Goal: Book appointment/travel/reservation

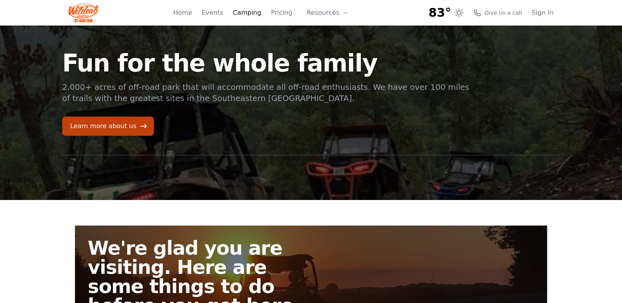
click at [258, 12] on link "Camping" at bounding box center [247, 13] width 28 height 10
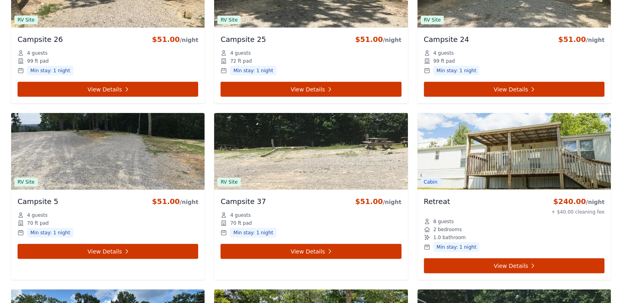
scroll to position [2168, 0]
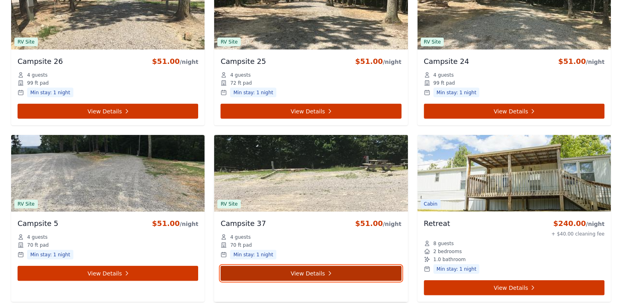
click at [316, 268] on link "View Details" at bounding box center [311, 273] width 181 height 15
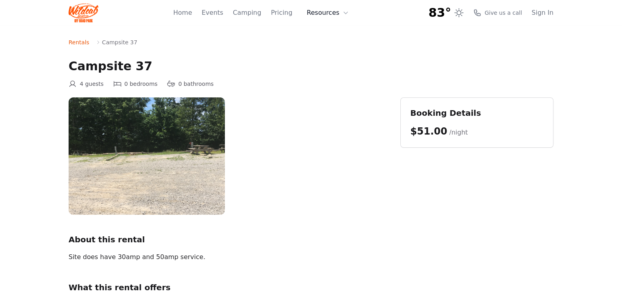
click at [333, 10] on button "Resources" at bounding box center [328, 13] width 52 height 16
click at [192, 10] on link "Home" at bounding box center [182, 13] width 19 height 10
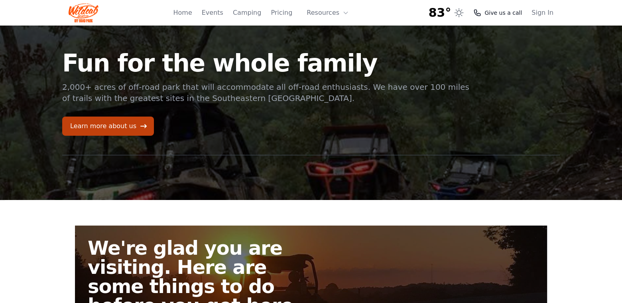
click at [501, 13] on span "Give us a call" at bounding box center [503, 13] width 37 height 8
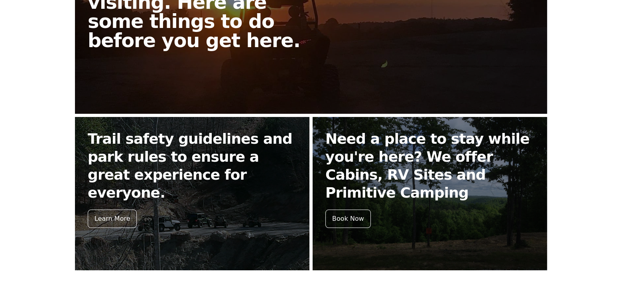
scroll to position [279, 0]
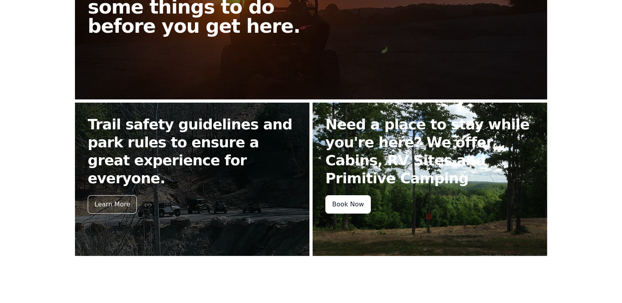
click at [361, 203] on div "Book Now" at bounding box center [347, 204] width 45 height 18
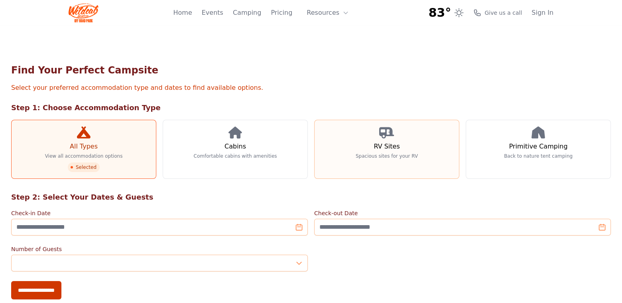
click at [392, 145] on h3 "RV Sites" at bounding box center [387, 147] width 26 height 10
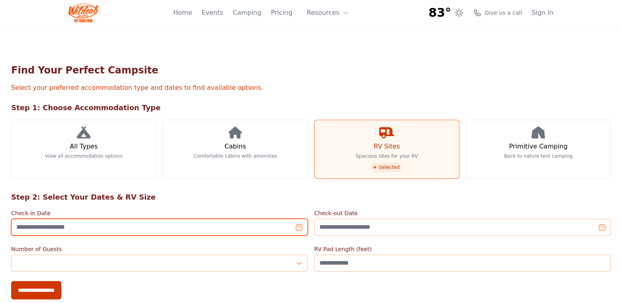
click at [303, 230] on input "Check-in Date" at bounding box center [159, 227] width 297 height 17
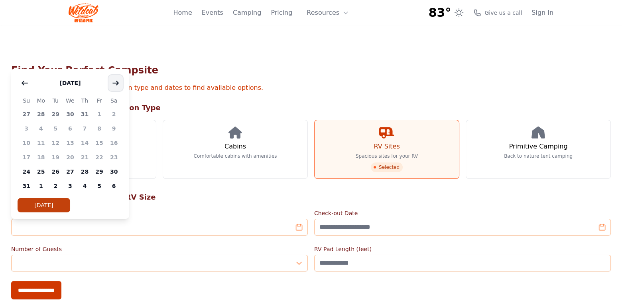
click at [117, 82] on icon "button" at bounding box center [116, 83] width 6 height 4
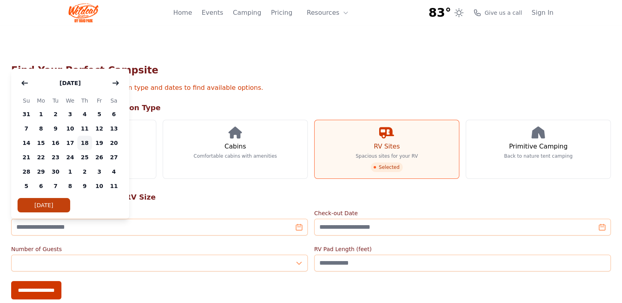
click at [84, 142] on span "18" at bounding box center [84, 143] width 15 height 14
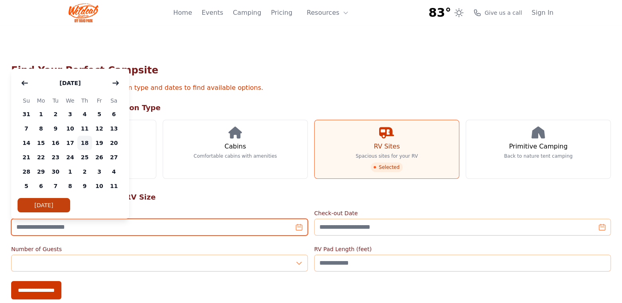
type input "**********"
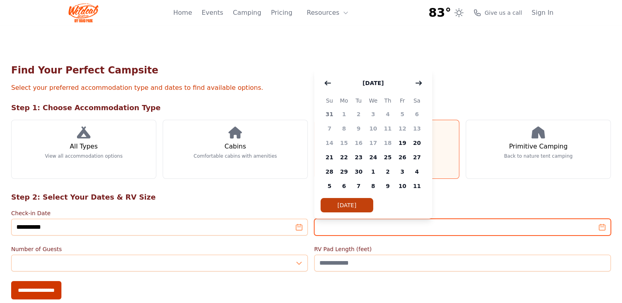
click at [379, 225] on input "Check-out Date" at bounding box center [462, 227] width 297 height 17
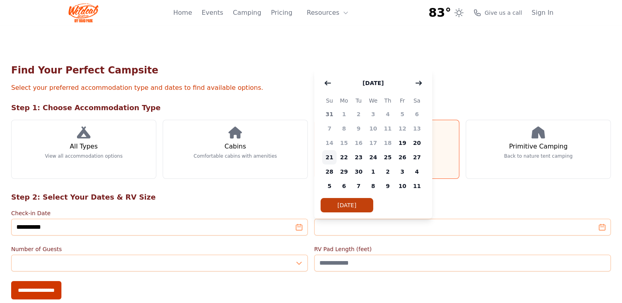
click at [330, 156] on span "21" at bounding box center [329, 157] width 15 height 14
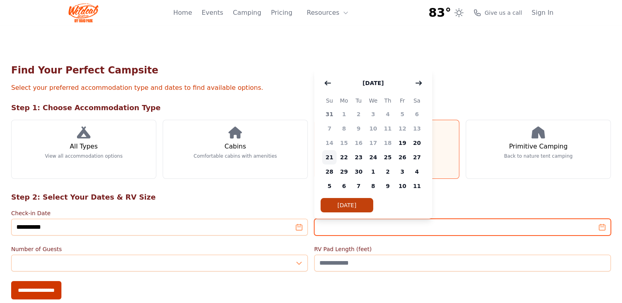
type input "**********"
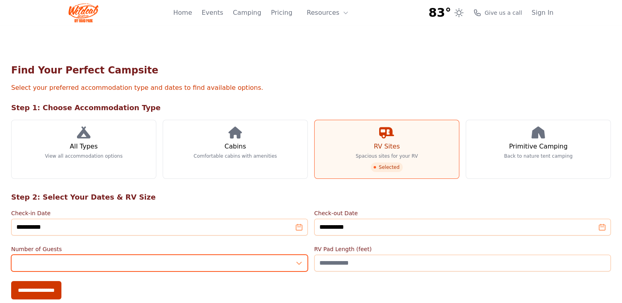
click at [114, 259] on input "*" at bounding box center [159, 262] width 297 height 17
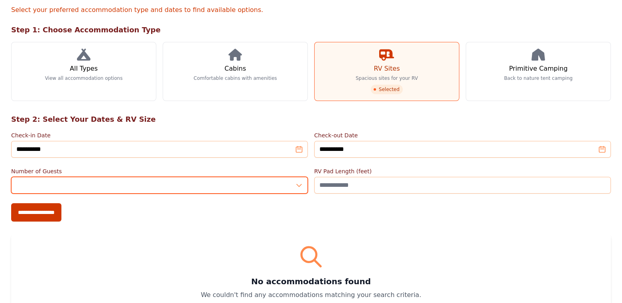
scroll to position [80, 0]
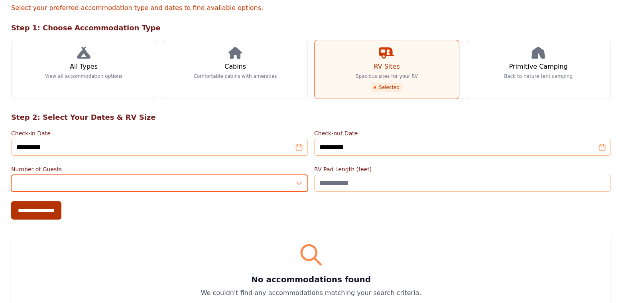
type input "*"
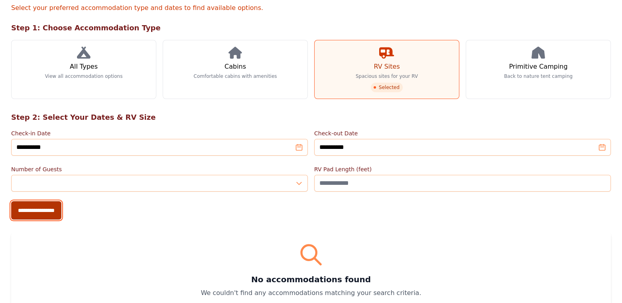
click at [41, 210] on input "**********" at bounding box center [36, 210] width 50 height 18
type input "**********"
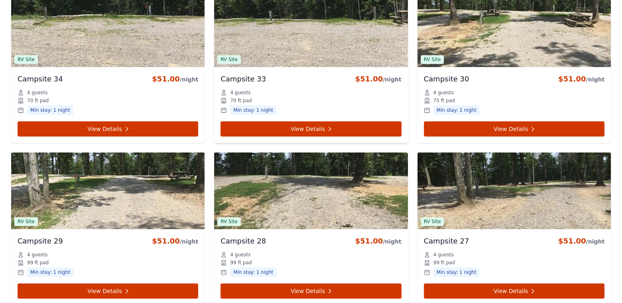
scroll to position [1091, 0]
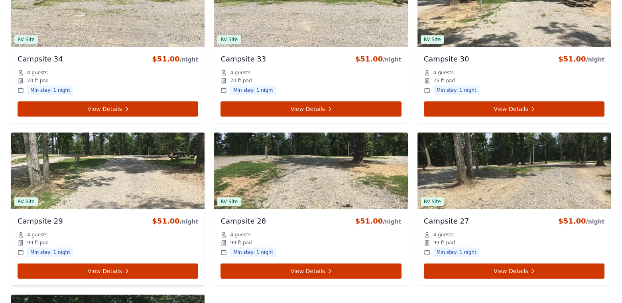
click at [136, 179] on img at bounding box center [107, 170] width 193 height 77
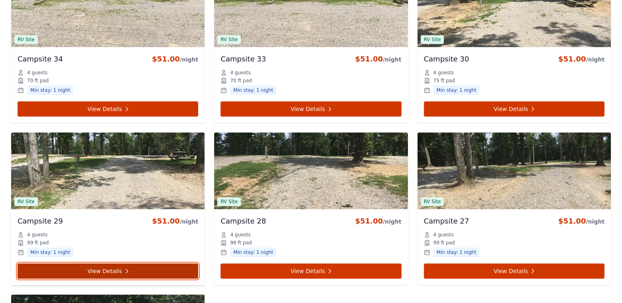
click at [114, 264] on link "View Details" at bounding box center [108, 270] width 181 height 15
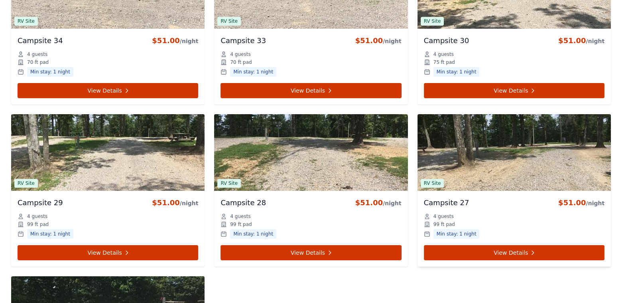
scroll to position [1091, 0]
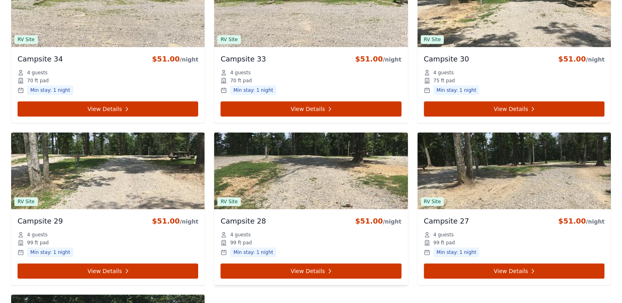
click at [332, 185] on img at bounding box center [310, 170] width 193 height 77
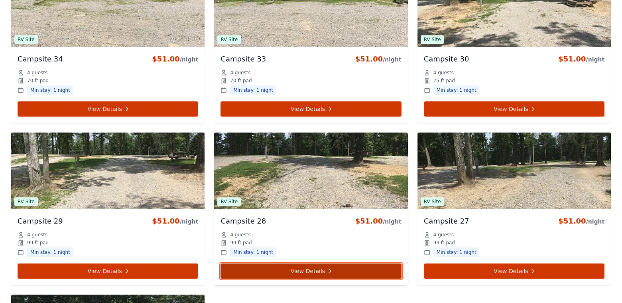
click at [314, 269] on link "View Details" at bounding box center [311, 270] width 181 height 15
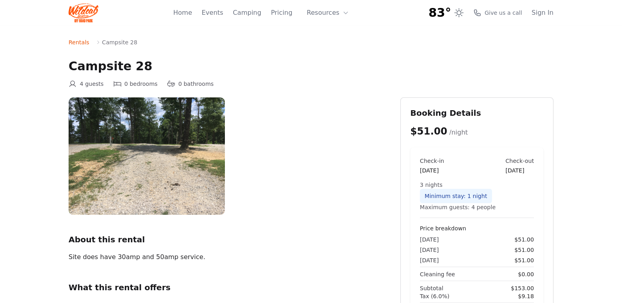
scroll to position [1091, 0]
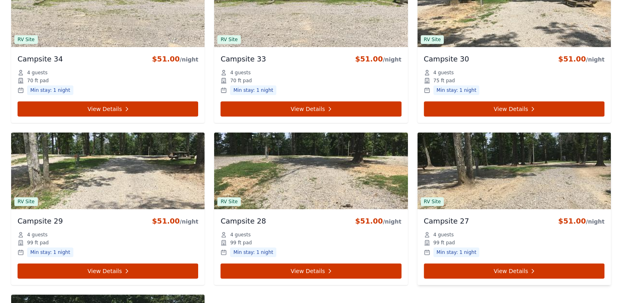
click at [508, 179] on img at bounding box center [514, 170] width 193 height 77
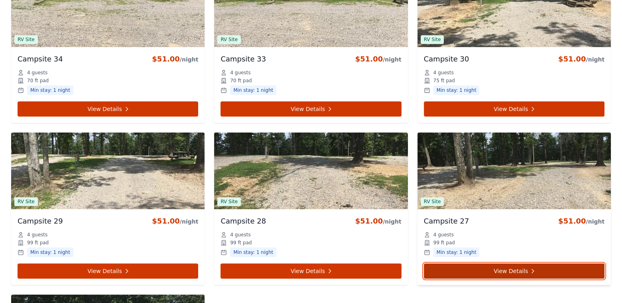
click at [503, 270] on link "View Details" at bounding box center [514, 270] width 181 height 15
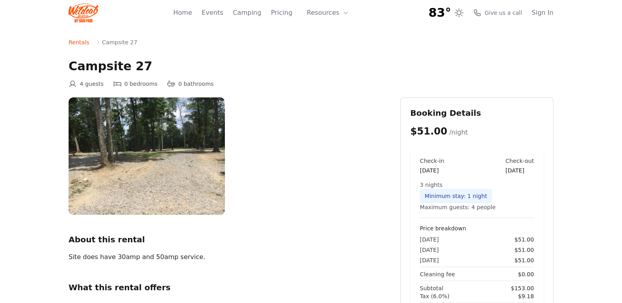
click at [172, 177] on img at bounding box center [147, 155] width 156 height 117
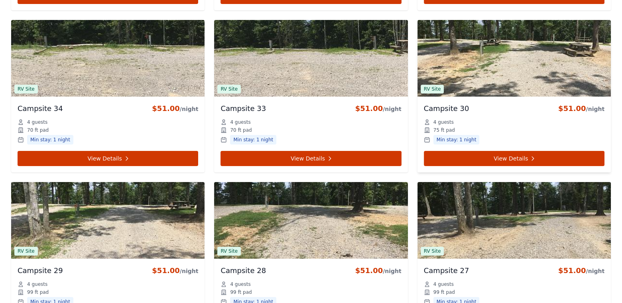
scroll to position [1012, 0]
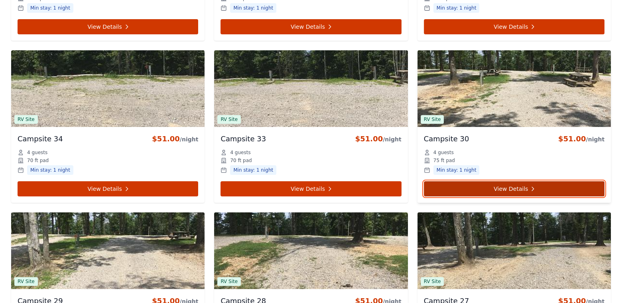
click at [530, 187] on icon at bounding box center [533, 188] width 6 height 6
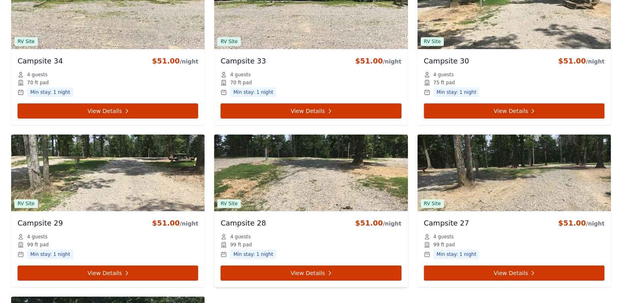
scroll to position [1091, 0]
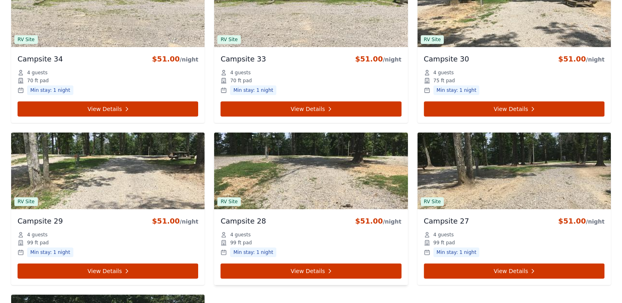
click at [310, 175] on img at bounding box center [310, 170] width 193 height 77
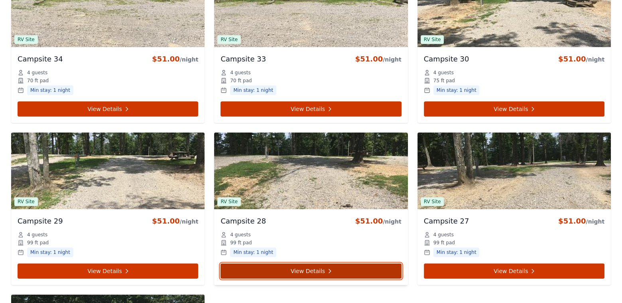
click at [314, 270] on link "View Details" at bounding box center [311, 270] width 181 height 15
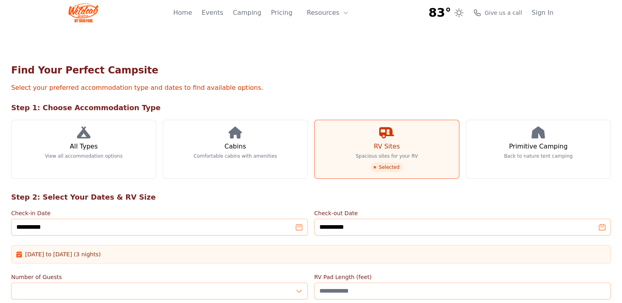
scroll to position [1091, 0]
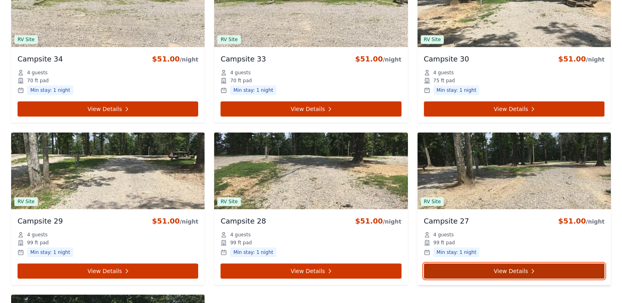
click at [513, 270] on link "View Details" at bounding box center [514, 270] width 181 height 15
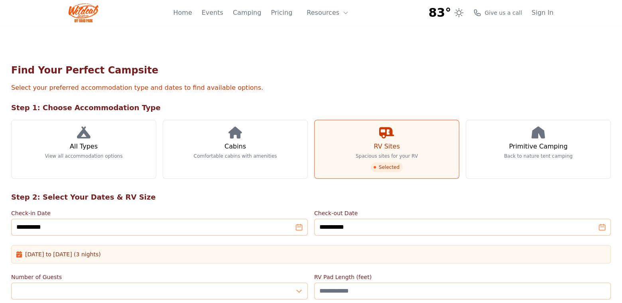
scroll to position [1091, 0]
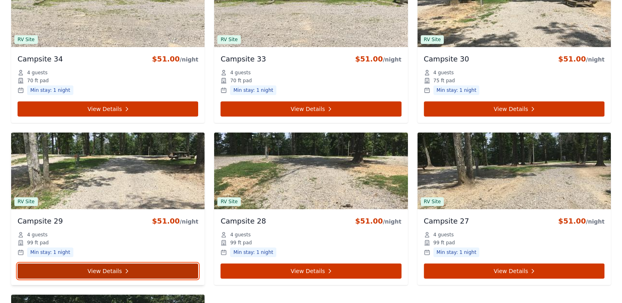
click at [109, 270] on link "View Details" at bounding box center [108, 270] width 181 height 15
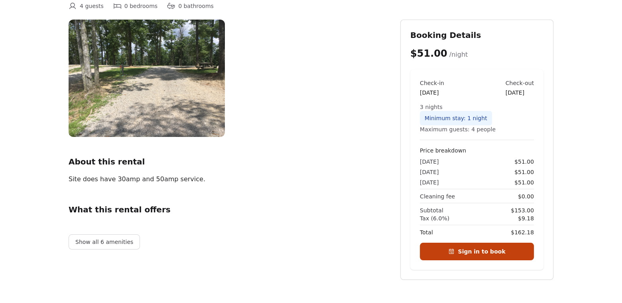
scroll to position [80, 0]
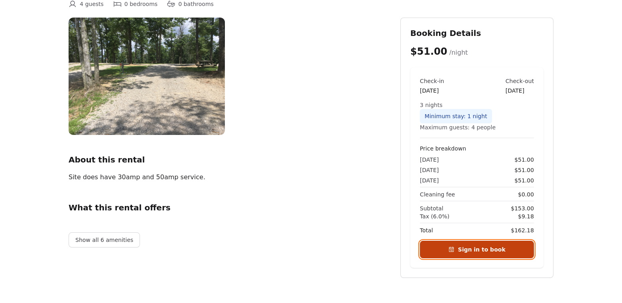
click at [481, 250] on link "Sign in to book" at bounding box center [477, 250] width 114 height 18
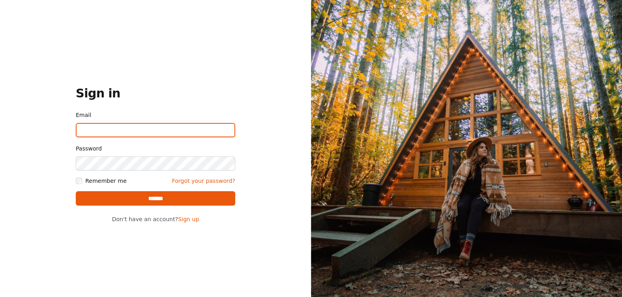
click at [215, 133] on input "Email" at bounding box center [156, 130] width 160 height 14
type input "**********"
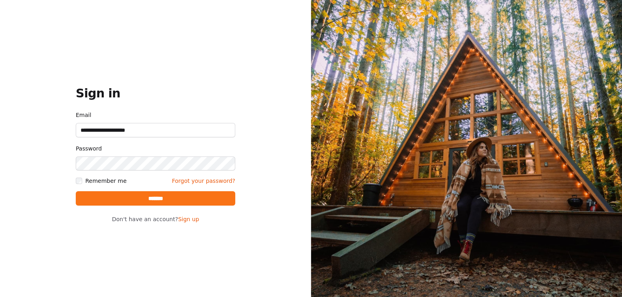
click at [162, 195] on input "*******" at bounding box center [156, 198] width 160 height 14
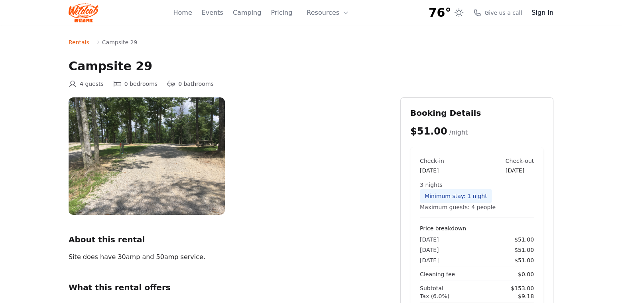
click at [535, 10] on link "Sign In" at bounding box center [543, 13] width 22 height 10
click at [188, 12] on link "Home" at bounding box center [182, 13] width 19 height 10
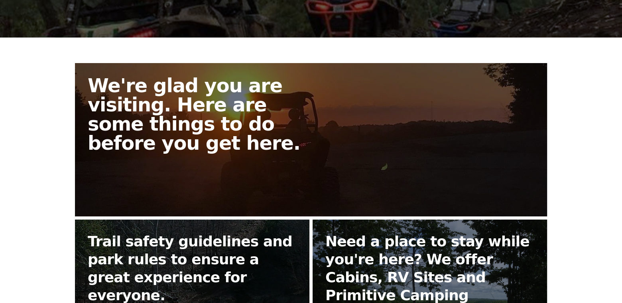
scroll to position [64, 0]
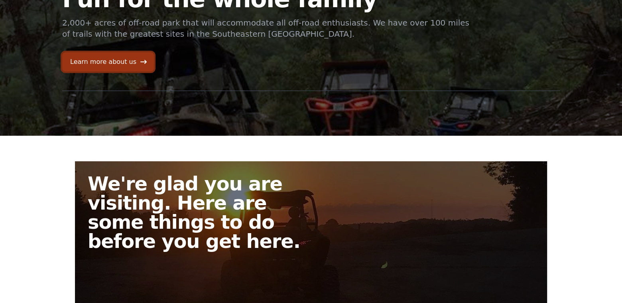
click at [117, 65] on link "Learn more about us" at bounding box center [108, 61] width 92 height 19
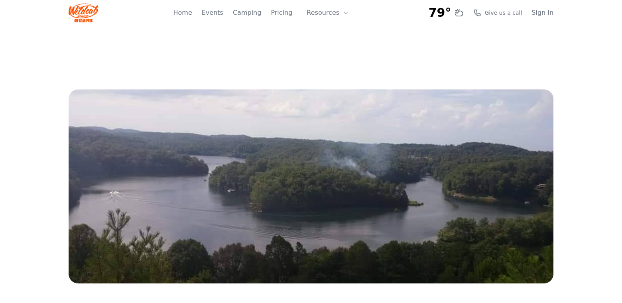
click at [86, 9] on img at bounding box center [84, 12] width 30 height 19
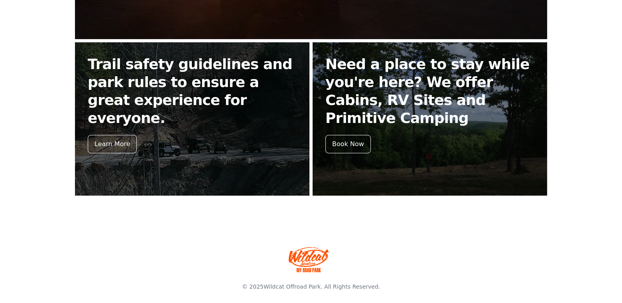
scroll to position [343, 0]
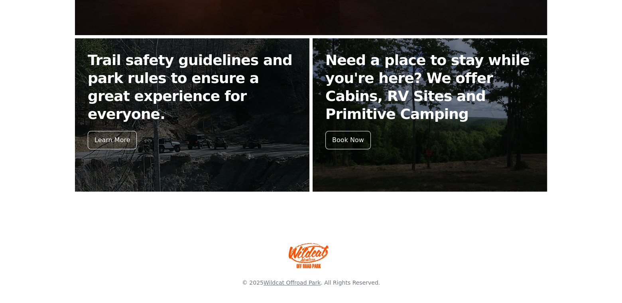
click at [308, 282] on link "Wildcat Offroad Park" at bounding box center [292, 282] width 57 height 6
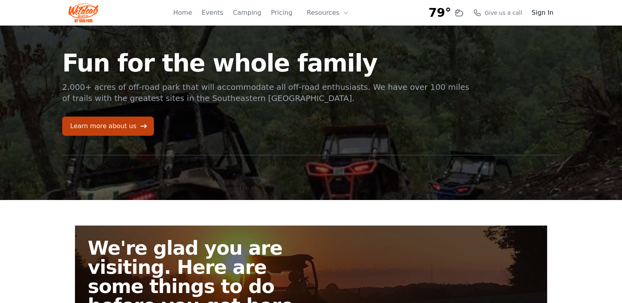
click at [550, 11] on link "Sign In" at bounding box center [543, 13] width 22 height 10
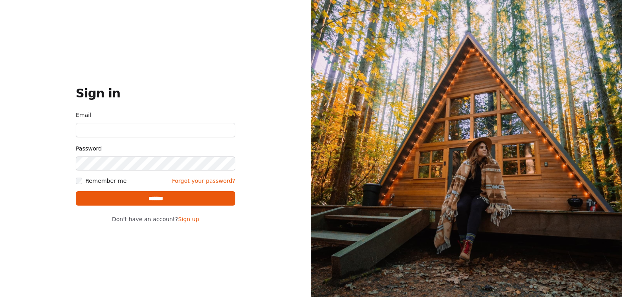
click at [191, 134] on input "Email" at bounding box center [156, 130] width 160 height 14
type input "**********"
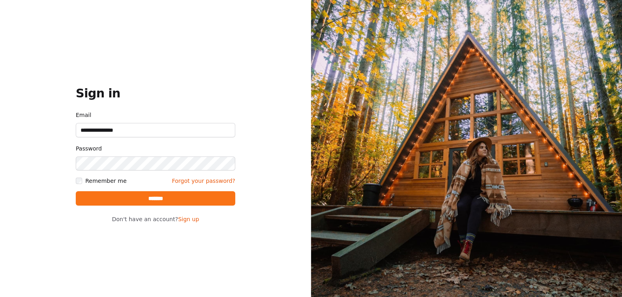
click at [154, 201] on input "*******" at bounding box center [156, 198] width 160 height 14
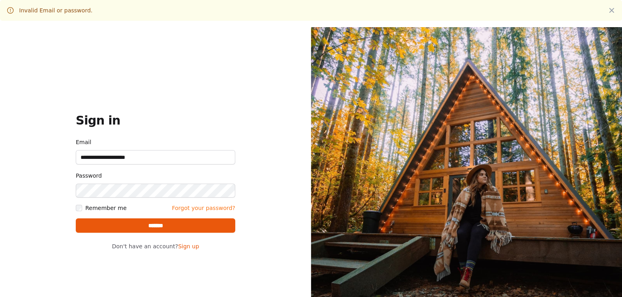
click at [207, 212] on link "Forgot your password?" at bounding box center [203, 208] width 63 height 8
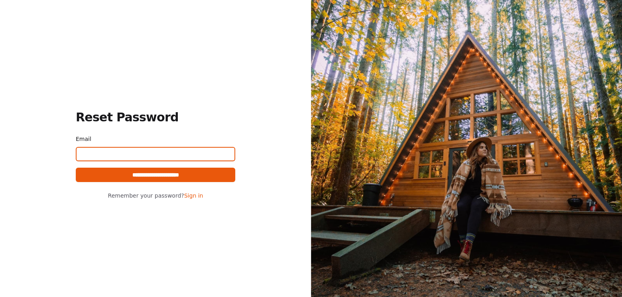
click at [116, 156] on input "Email" at bounding box center [156, 154] width 160 height 14
type input "**********"
click at [76, 168] on input "**********" at bounding box center [156, 175] width 160 height 14
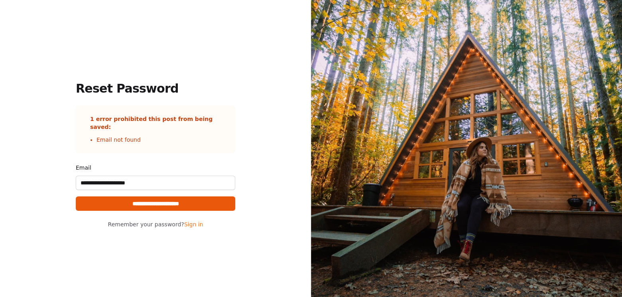
click at [200, 225] on p "Remember your password? Sign in" at bounding box center [156, 224] width 160 height 8
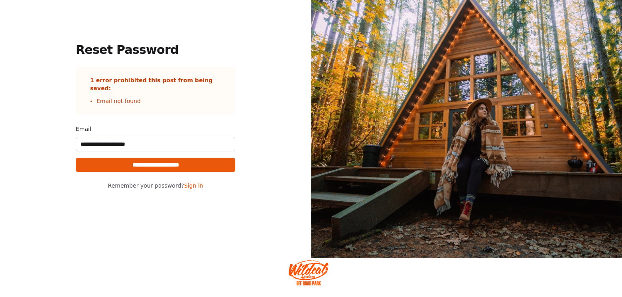
scroll to position [68, 0]
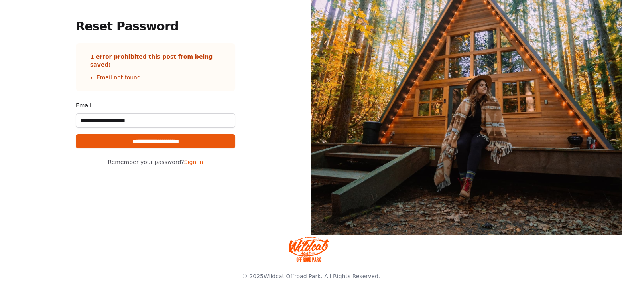
click at [310, 252] on img at bounding box center [309, 249] width 40 height 26
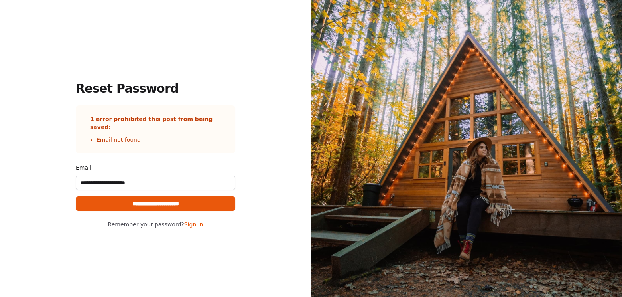
scroll to position [68, 0]
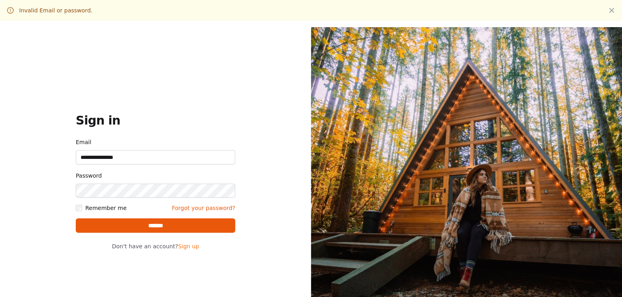
click at [188, 249] on link "Sign up" at bounding box center [188, 246] width 21 height 6
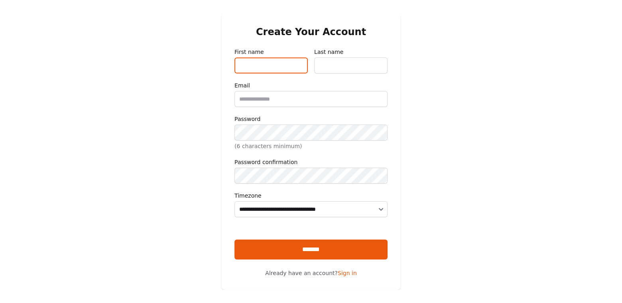
click at [292, 67] on input "First name" at bounding box center [271, 65] width 73 height 16
type input "**"
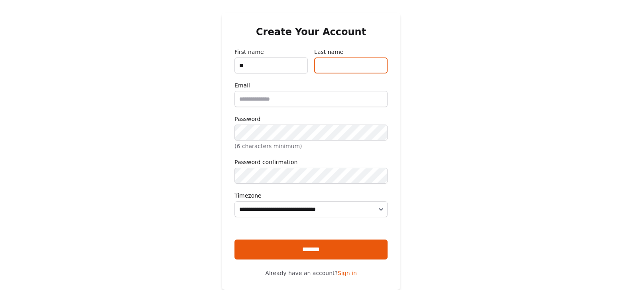
click at [360, 71] on input "Last name" at bounding box center [350, 65] width 73 height 16
type input "*****"
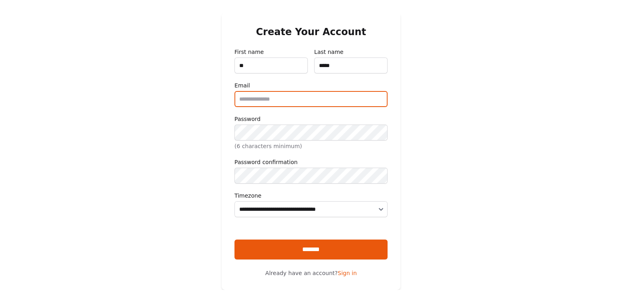
click at [339, 99] on input "Email" at bounding box center [311, 99] width 153 height 16
type input "**********"
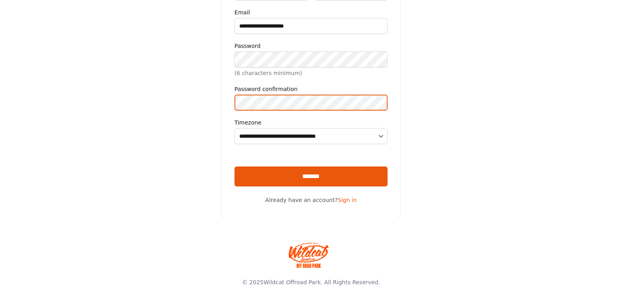
scroll to position [80, 0]
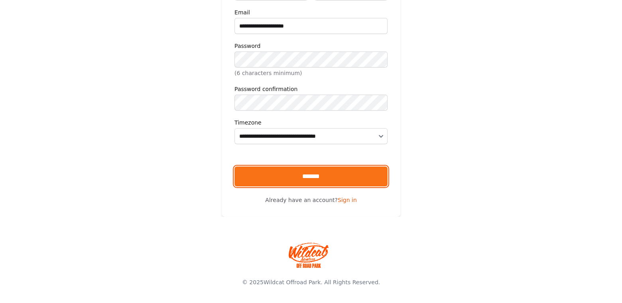
click at [316, 186] on input "*******" at bounding box center [311, 176] width 153 height 20
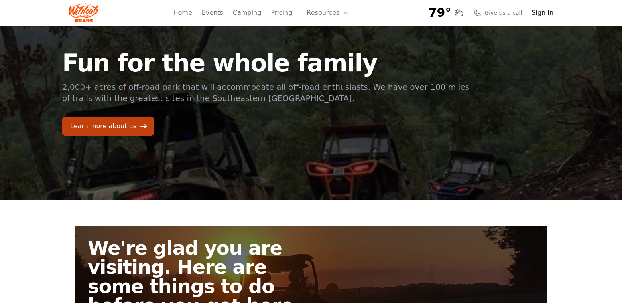
click at [545, 12] on link "Sign In" at bounding box center [543, 13] width 22 height 10
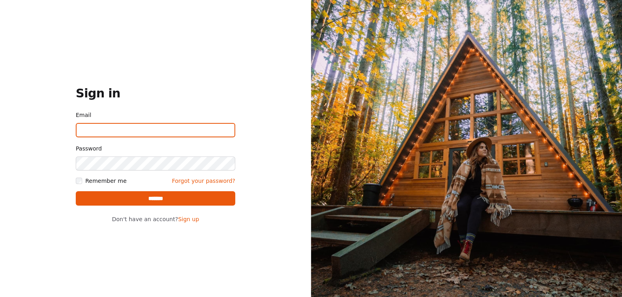
type input "**********"
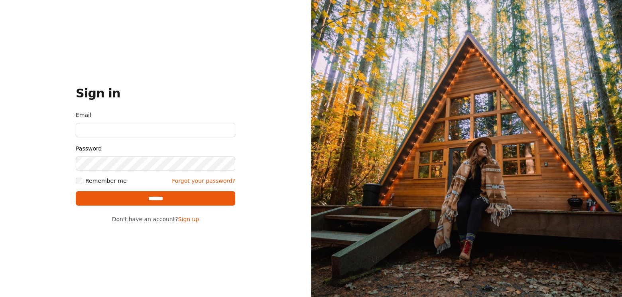
click at [147, 132] on input "Email" at bounding box center [156, 130] width 160 height 14
